Goal: Information Seeking & Learning: Learn about a topic

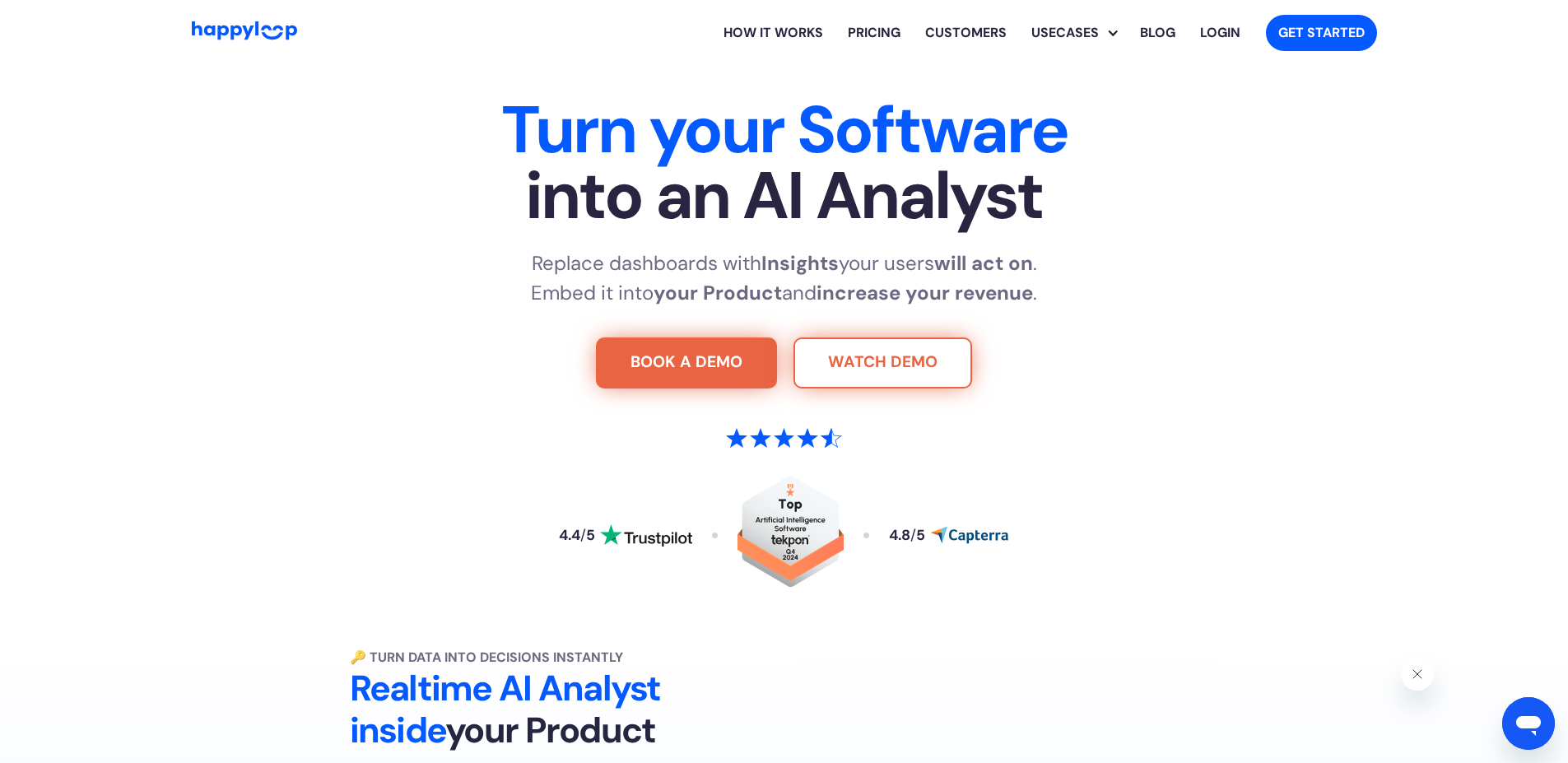
click at [919, 359] on link "WATCH DEMO" at bounding box center [882, 363] width 179 height 51
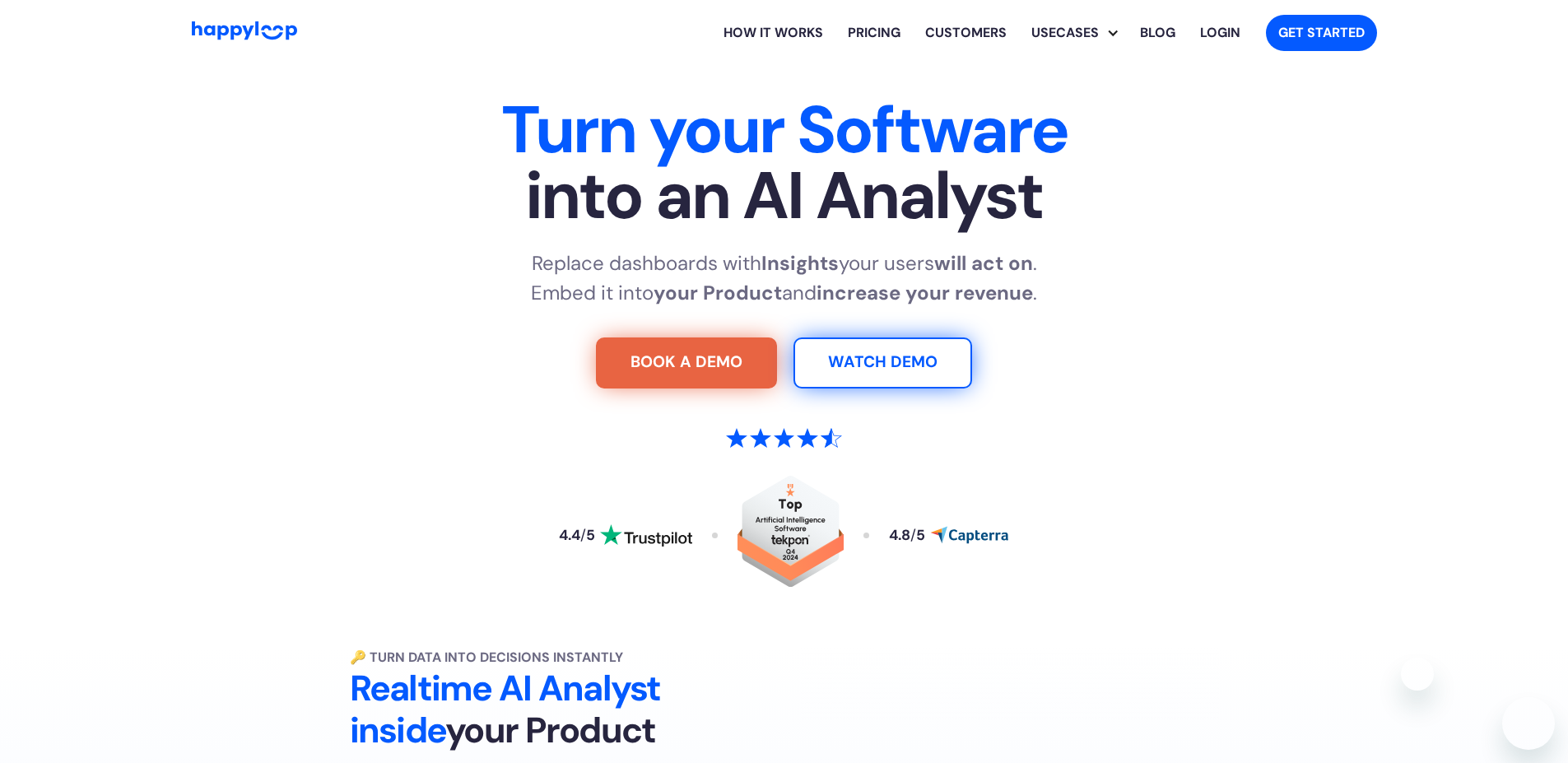
scroll to position [1207, 0]
